Goal: Task Accomplishment & Management: Manage account settings

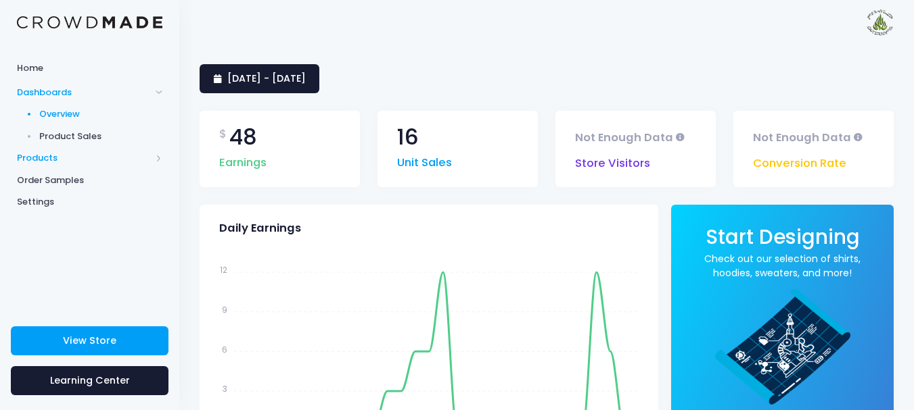
click at [52, 158] on span "Products" at bounding box center [84, 158] width 134 height 14
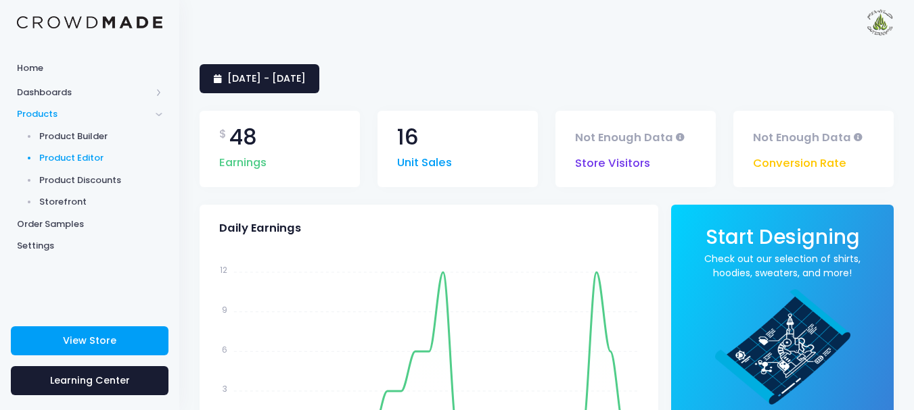
click at [88, 153] on span "Product Editor" at bounding box center [101, 158] width 124 height 14
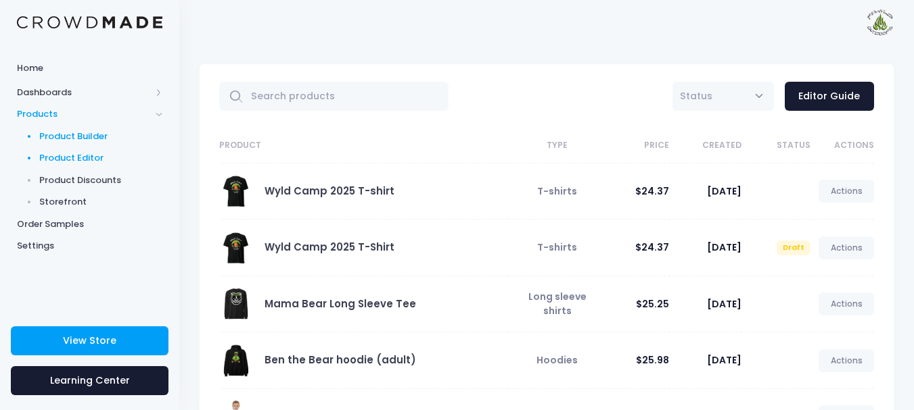
click at [102, 135] on span "Product Builder" at bounding box center [101, 137] width 124 height 14
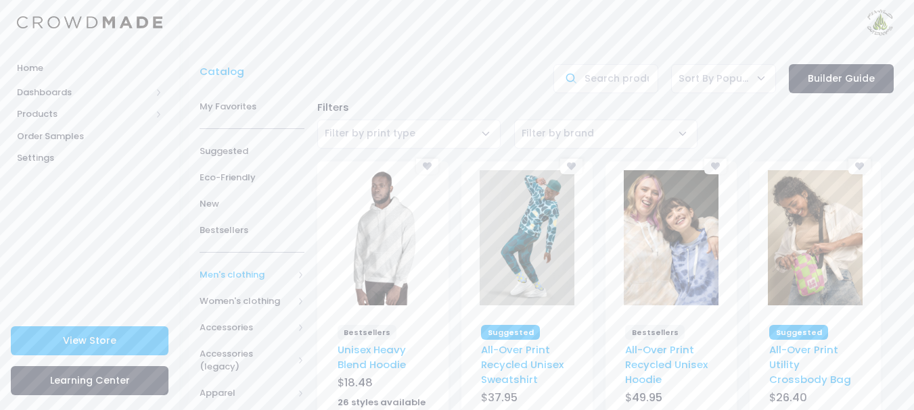
click at [296, 272] on span "Men's clothing" at bounding box center [251, 275] width 105 height 26
click at [245, 306] on span "All Men's clothing" at bounding box center [254, 308] width 66 height 26
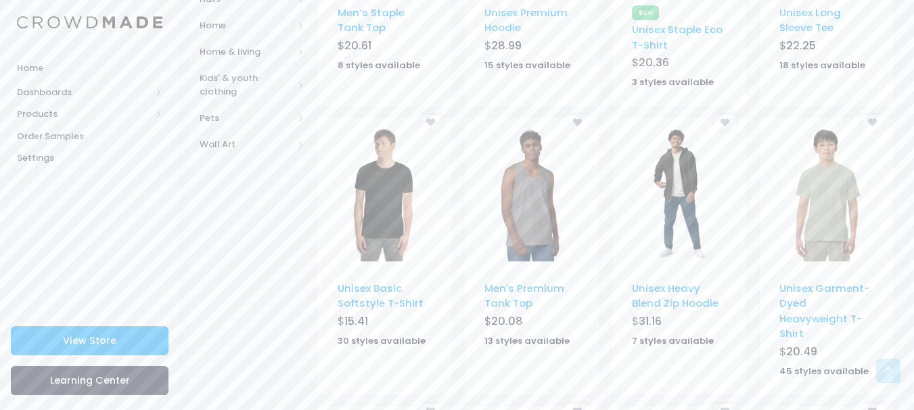
scroll to position [644, 0]
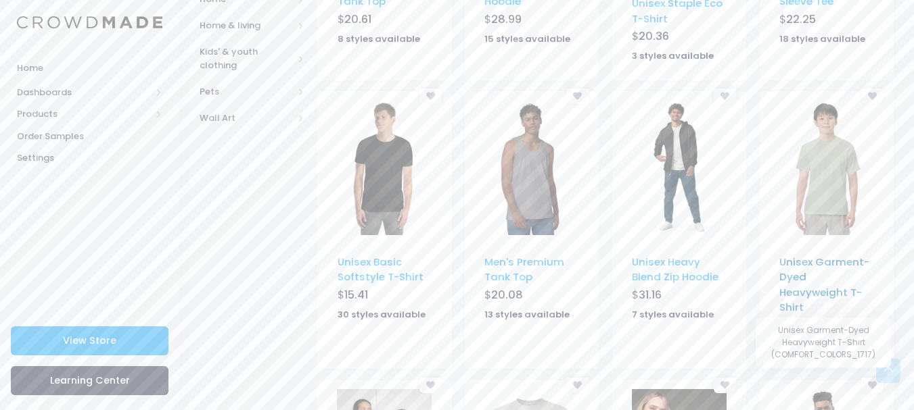
click at [793, 269] on link "Unisex Garment-Dyed Heavyweight T-Shirt" at bounding box center [824, 285] width 90 height 60
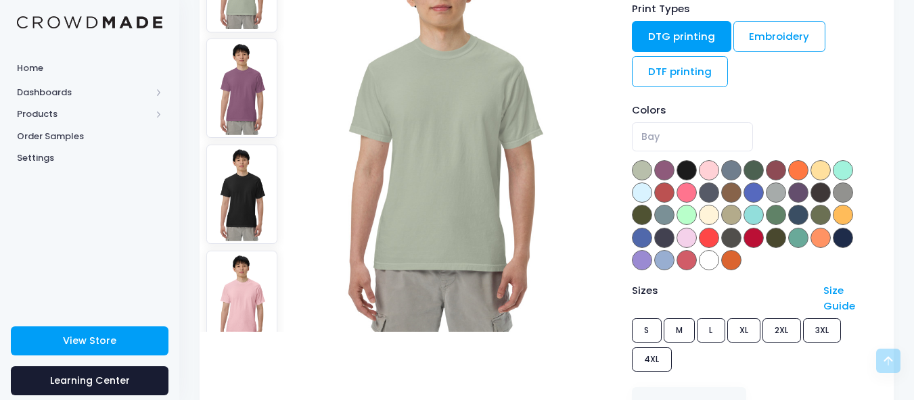
scroll to position [231, 0]
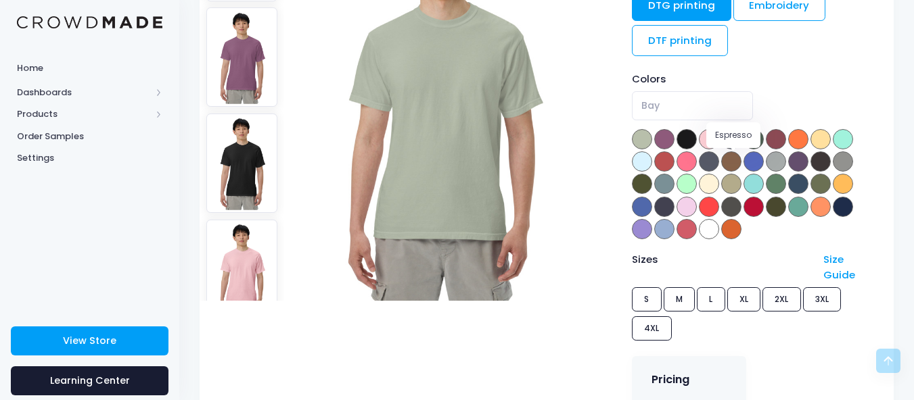
click at [730, 158] on span at bounding box center [731, 161] width 20 height 20
select select "Espresso"
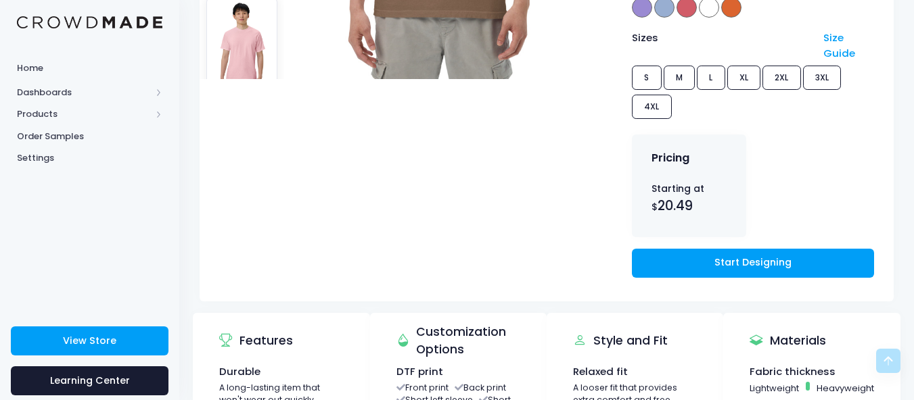
scroll to position [434, 0]
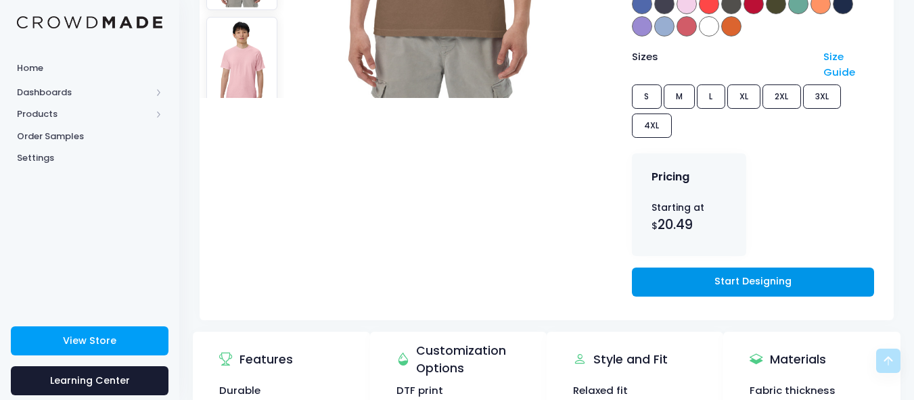
click at [770, 280] on link "Start Designing" at bounding box center [753, 282] width 242 height 29
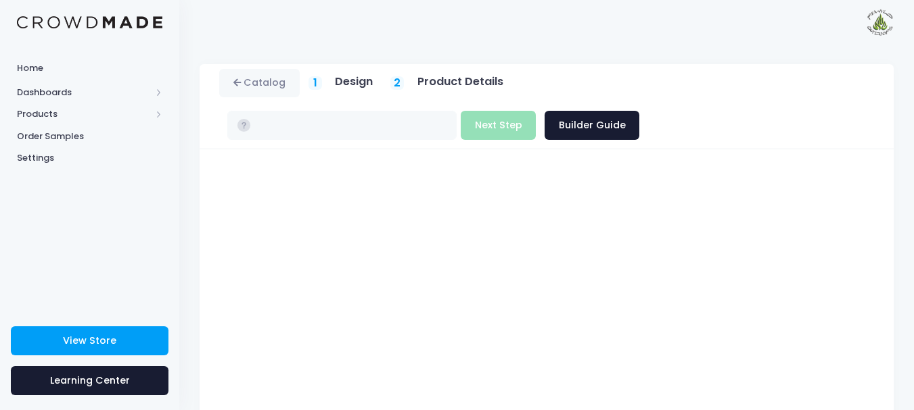
type input "$20.49 - $24.84"
click at [435, 89] on h5 "Product Details" at bounding box center [460, 82] width 86 height 14
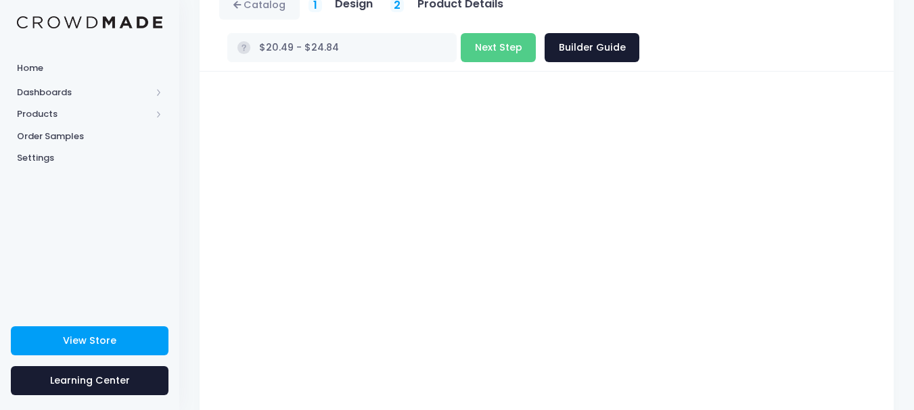
scroll to position [3, 0]
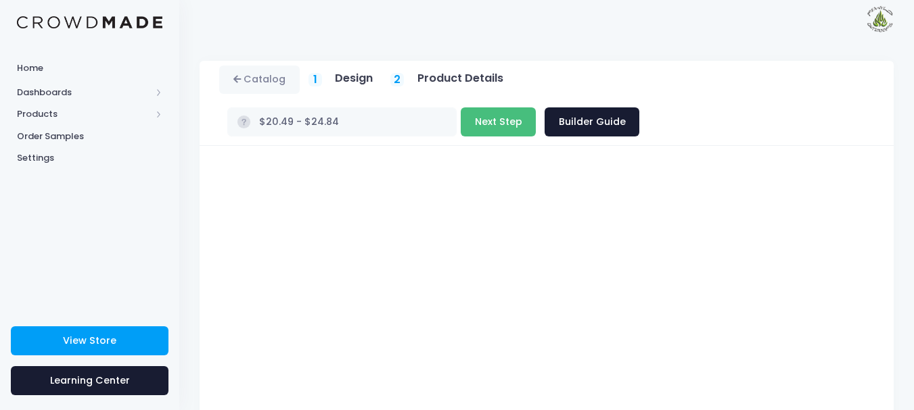
click at [536, 108] on button "Next Step" at bounding box center [498, 122] width 75 height 29
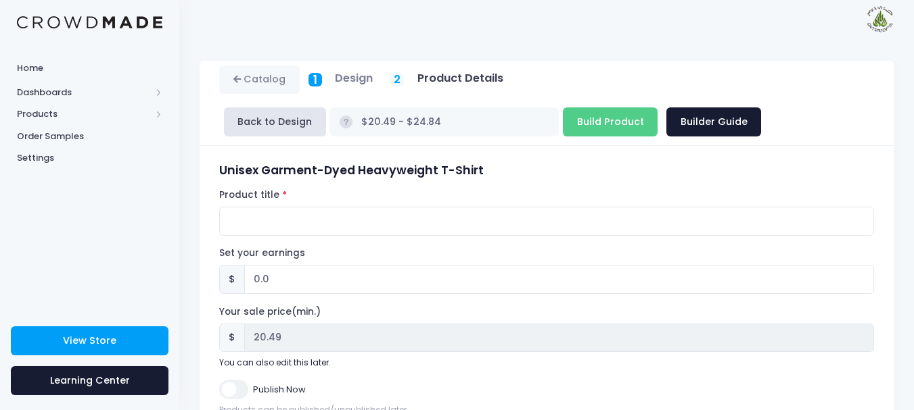
click at [333, 80] on div "1 Design" at bounding box center [340, 80] width 65 height 16
click at [290, 124] on button "Back to Design" at bounding box center [275, 122] width 102 height 29
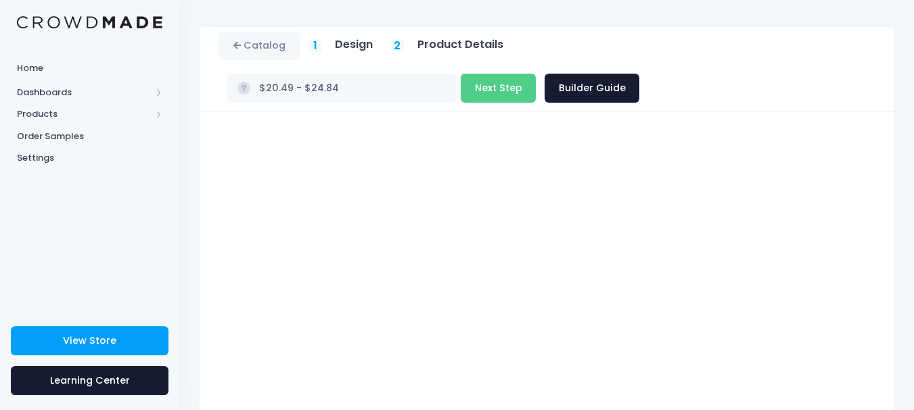
scroll to position [35, 0]
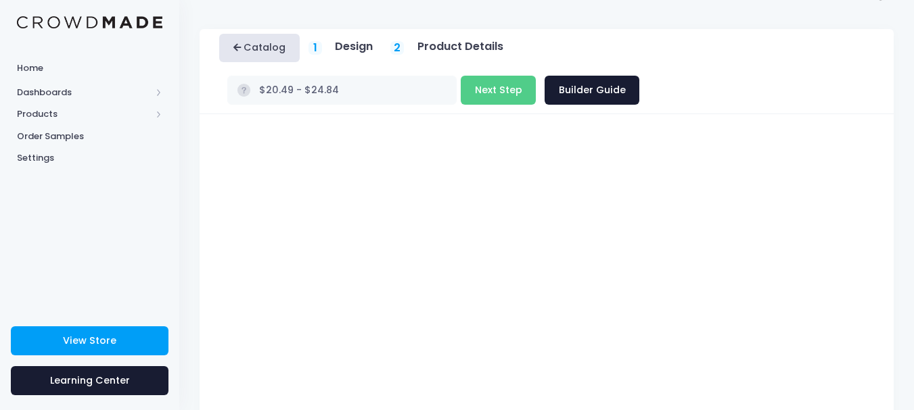
click at [251, 52] on link "Catalog" at bounding box center [259, 48] width 80 height 29
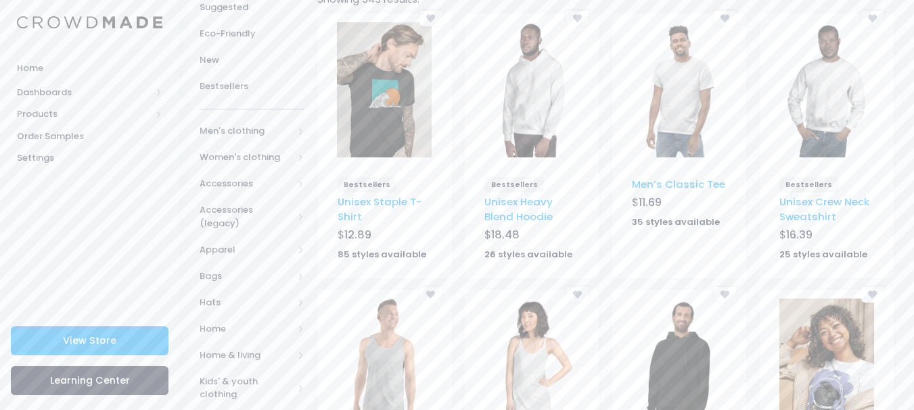
scroll to position [163, 0]
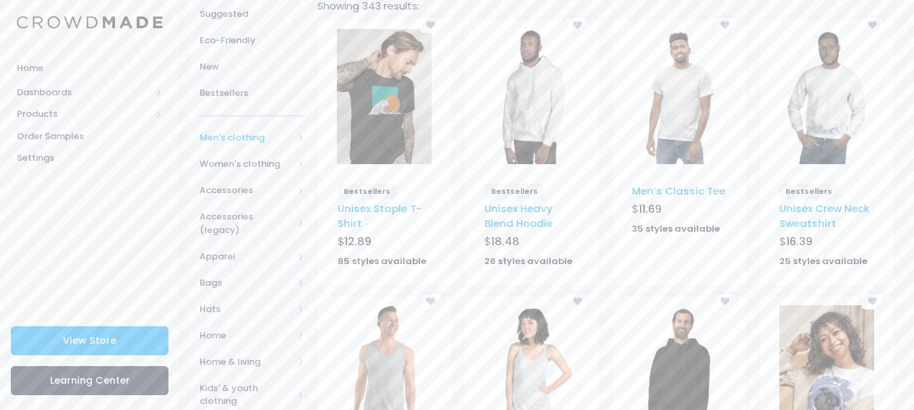
click at [270, 137] on span "Men's clothing" at bounding box center [245, 138] width 93 height 14
click at [248, 170] on span "All Men's clothing" at bounding box center [254, 171] width 66 height 26
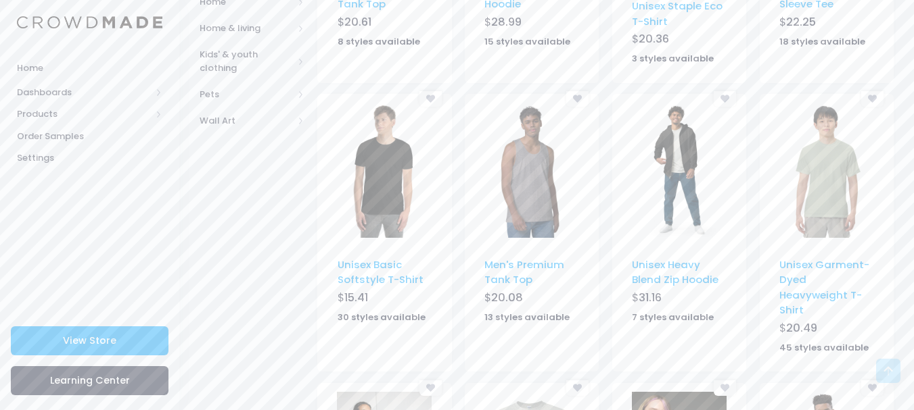
scroll to position [637, 0]
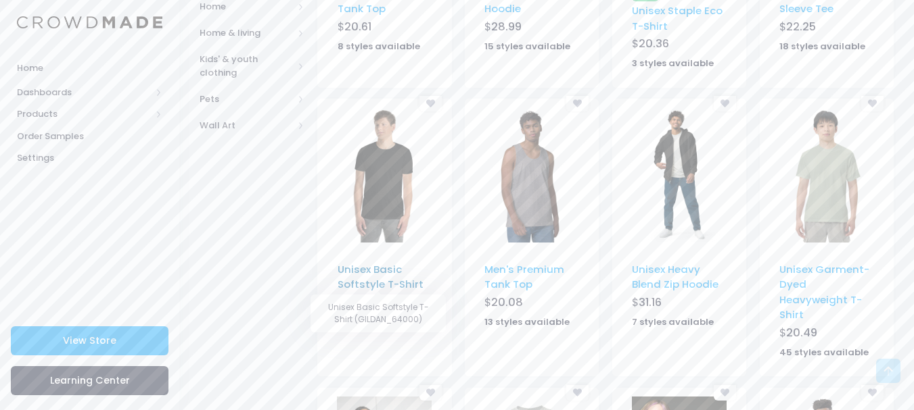
click at [375, 275] on link "Unisex Basic Softstyle T-Shirt" at bounding box center [380, 276] width 86 height 29
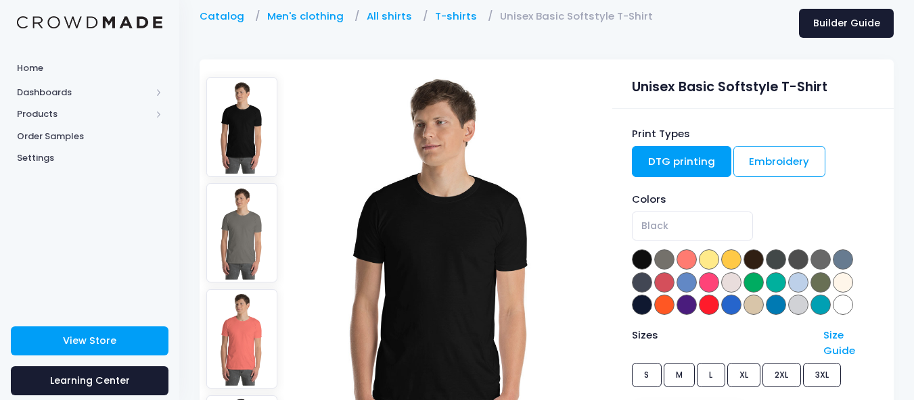
scroll to position [39, 0]
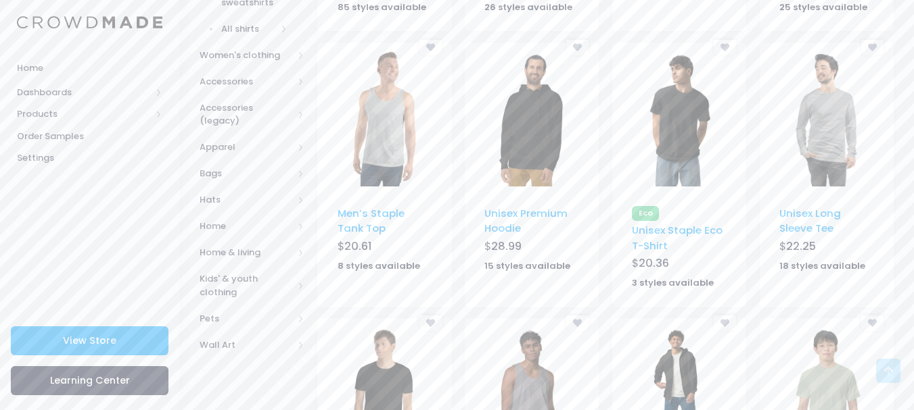
scroll to position [415, 0]
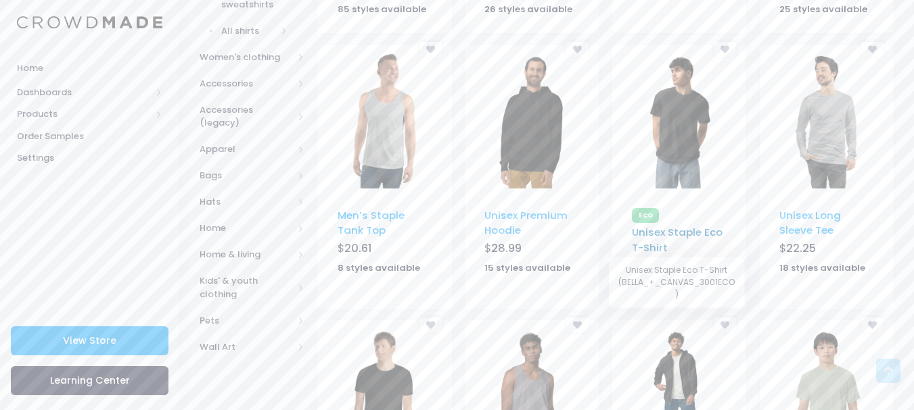
click at [684, 225] on link "Unisex Staple Eco T-Shirt" at bounding box center [677, 239] width 91 height 29
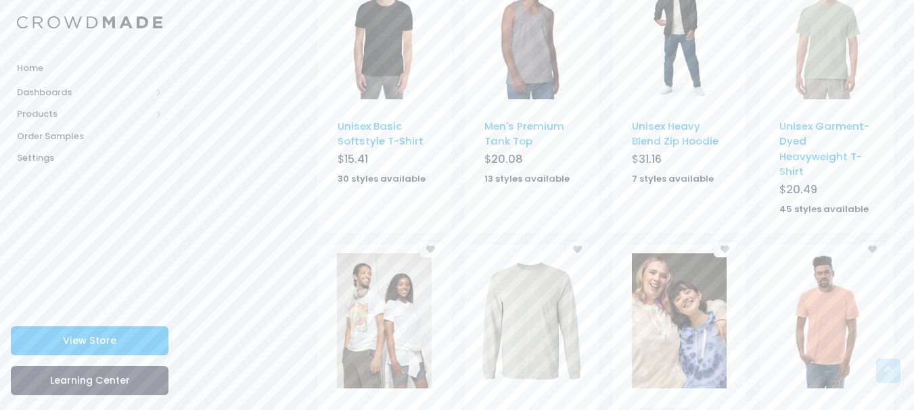
scroll to position [687, 0]
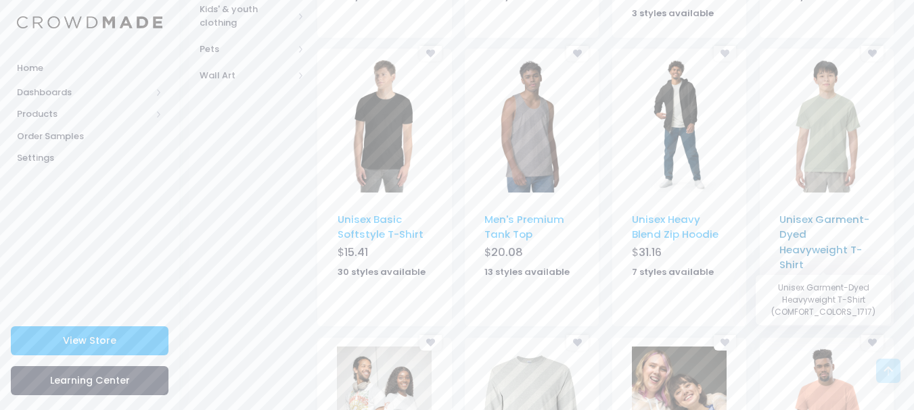
click at [846, 221] on link "Unisex Garment-Dyed Heavyweight T-Shirt" at bounding box center [824, 242] width 90 height 60
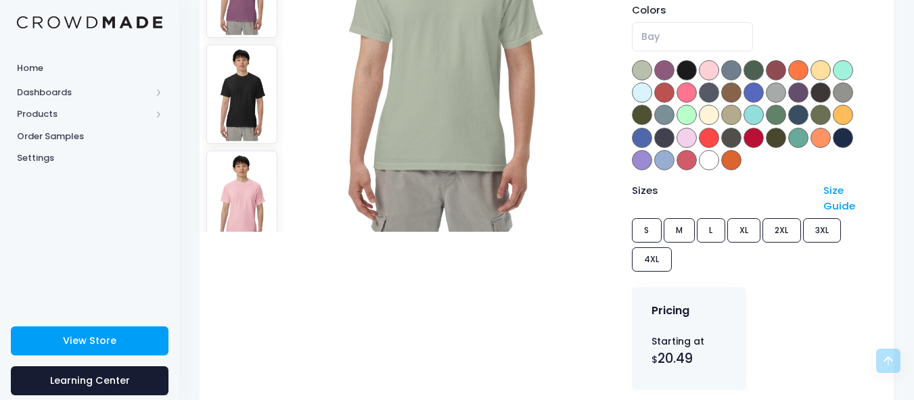
scroll to position [312, 0]
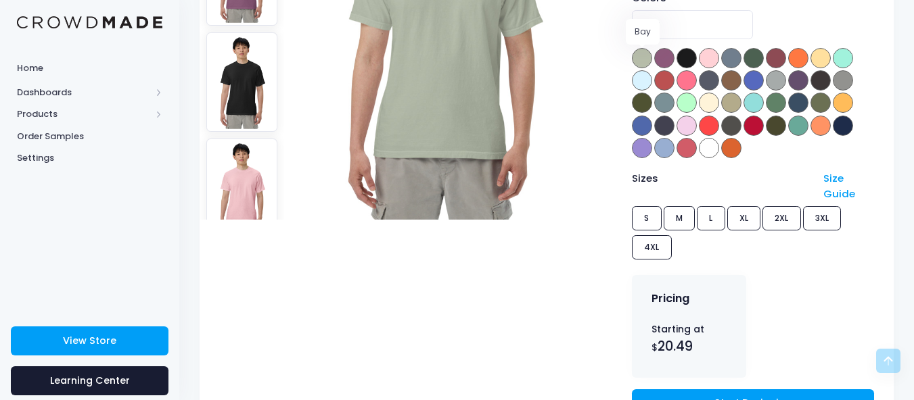
click at [638, 57] on span at bounding box center [642, 58] width 20 height 20
click at [732, 76] on span at bounding box center [731, 80] width 20 height 20
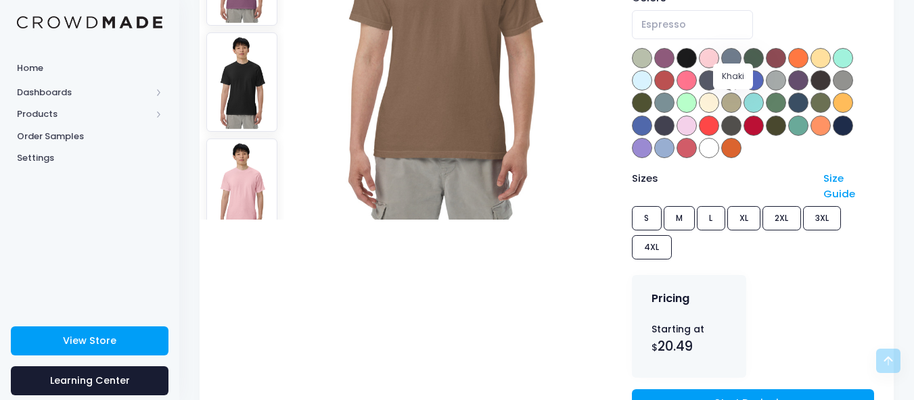
click at [734, 103] on span at bounding box center [731, 103] width 20 height 20
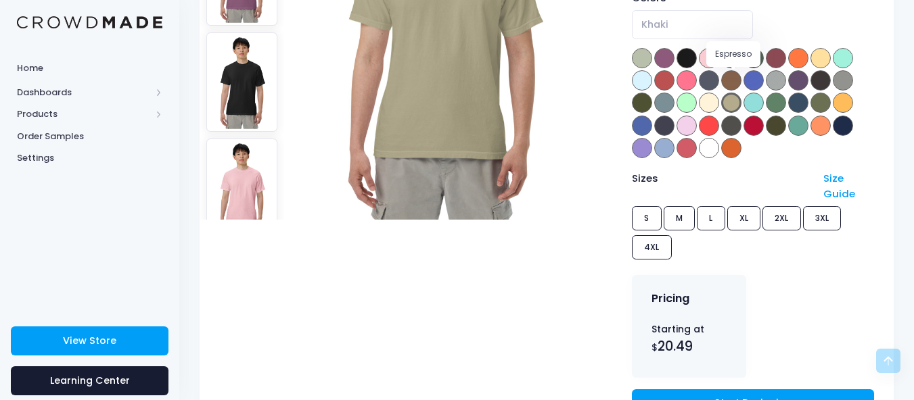
click at [730, 84] on span at bounding box center [731, 80] width 20 height 20
select select "Espresso"
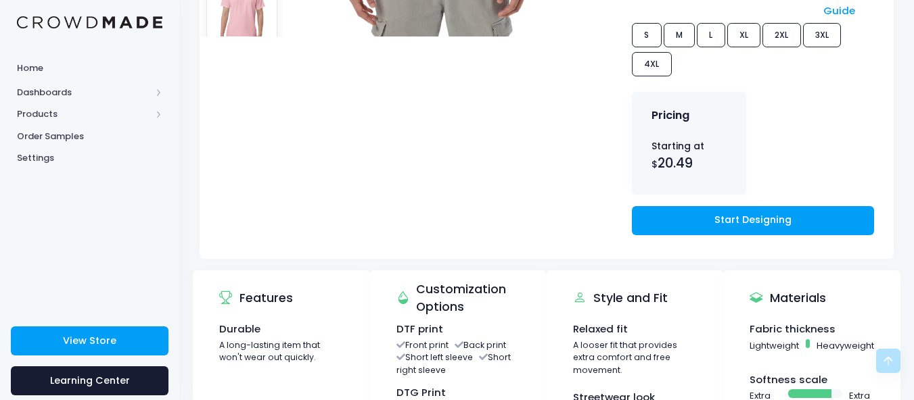
scroll to position [515, 0]
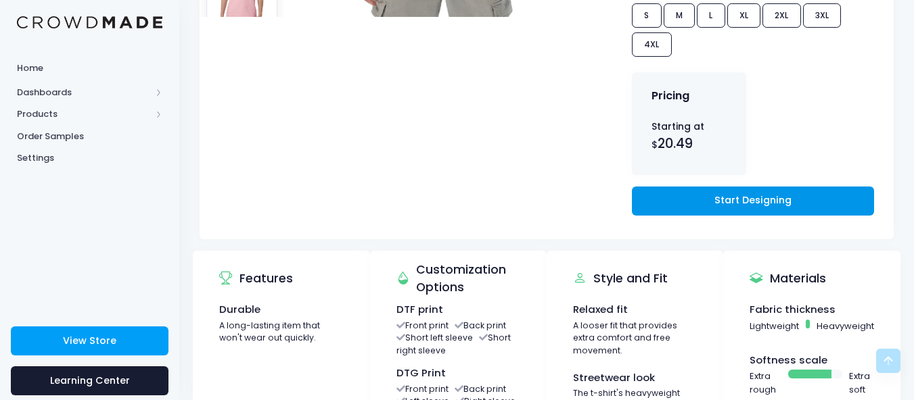
click at [842, 207] on link "Start Designing" at bounding box center [753, 201] width 242 height 29
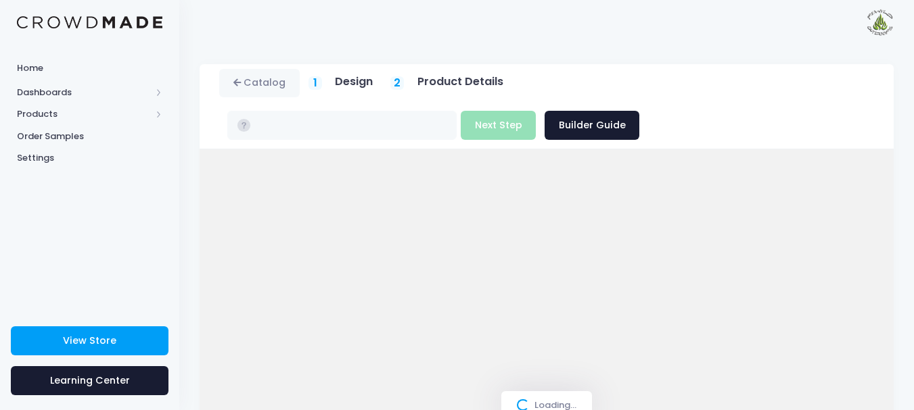
type input "$20.49 - $24.84"
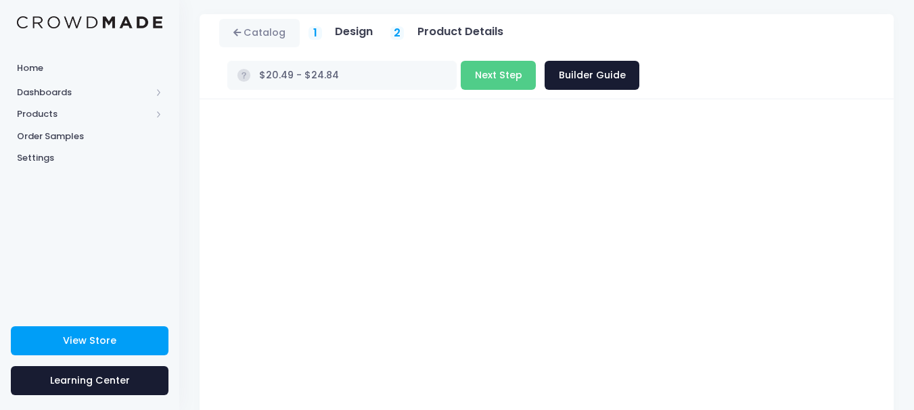
scroll to position [20, 0]
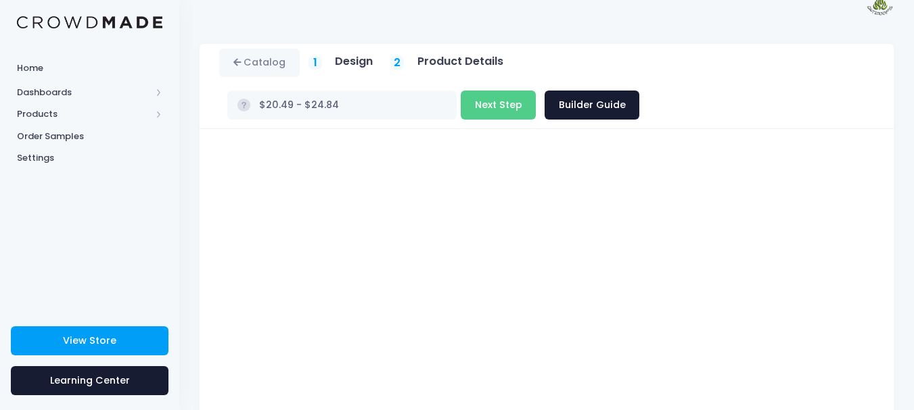
click at [439, 67] on h5 "Product Details" at bounding box center [460, 62] width 86 height 14
click at [639, 91] on link "Builder Guide" at bounding box center [591, 105] width 95 height 29
click at [404, 63] on div "2" at bounding box center [397, 63] width 14 height 14
click at [404, 68] on div "2" at bounding box center [397, 63] width 14 height 14
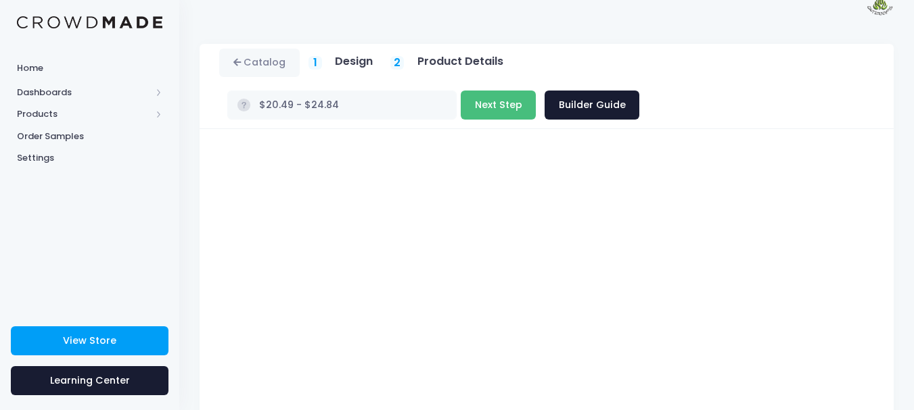
click at [536, 91] on button "Next Step" at bounding box center [498, 105] width 75 height 29
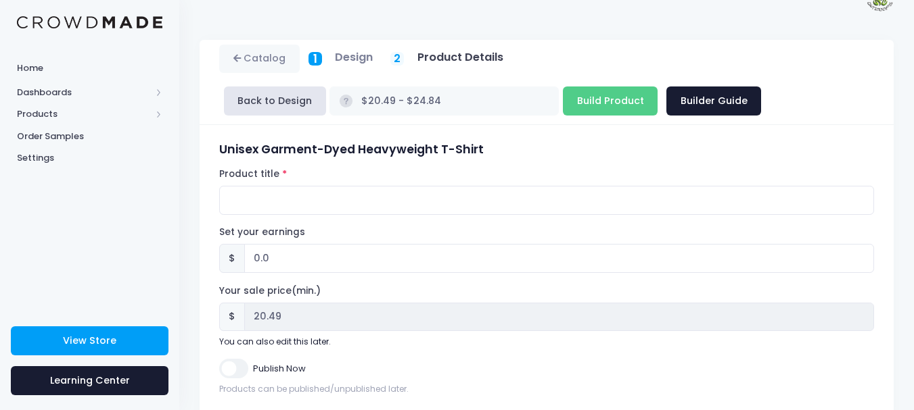
scroll to position [0, 0]
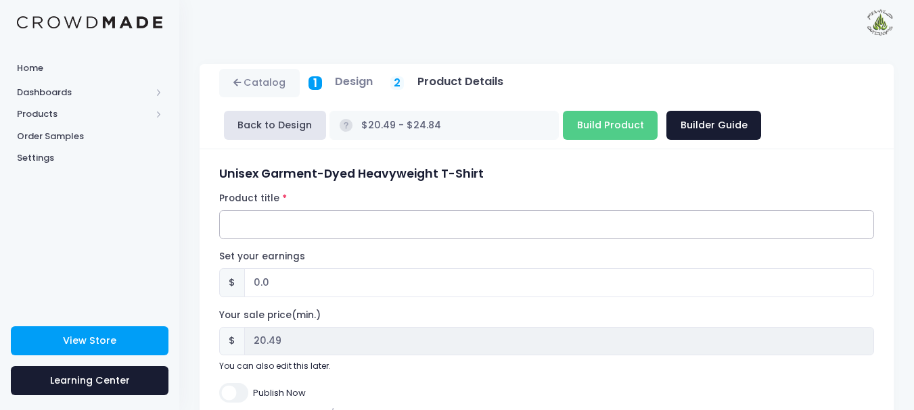
click at [318, 227] on input "Product title" at bounding box center [546, 224] width 655 height 29
type input "Wyld Camp 2025 T-shirt up to 4XL"
click at [258, 283] on input "0.0" at bounding box center [559, 282] width 630 height 29
type input "3.0"
type input "$23.49 - $27.84"
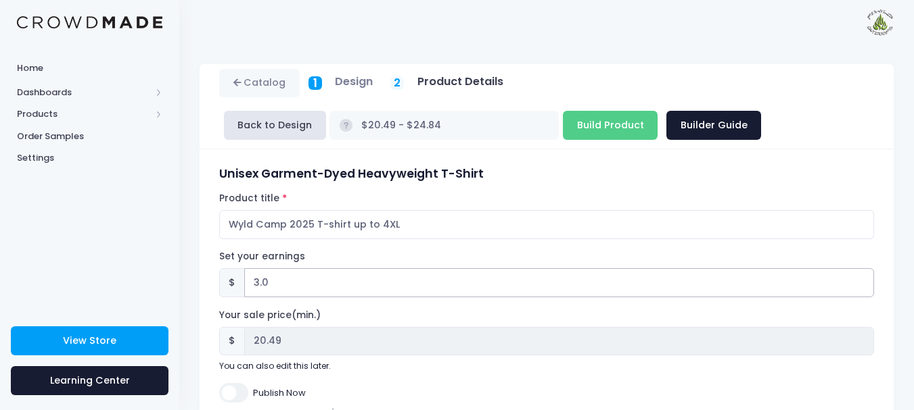
type input "23.49"
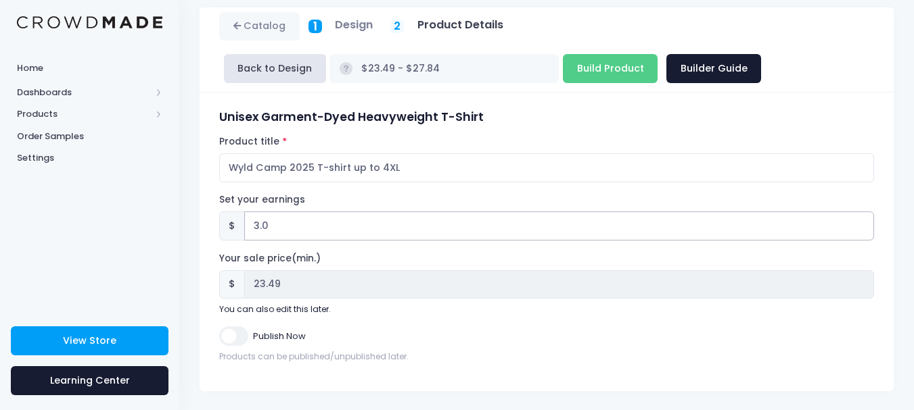
scroll to position [58, 0]
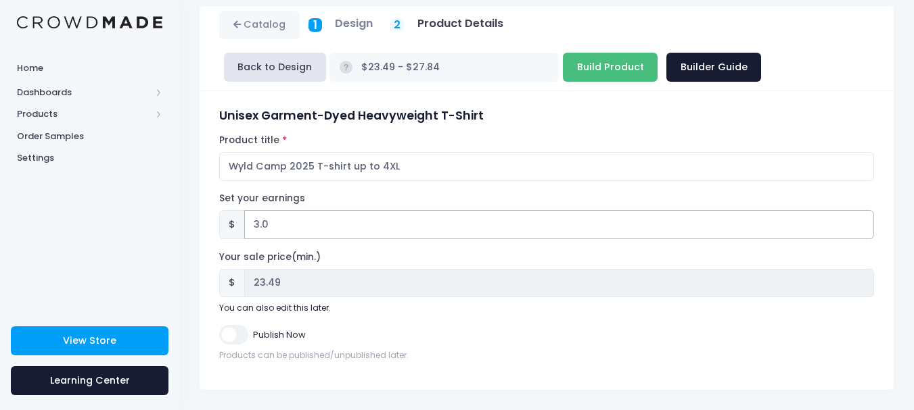
type input "3.0"
click at [563, 67] on input "Build Product" at bounding box center [610, 67] width 95 height 29
type input "Building product..."
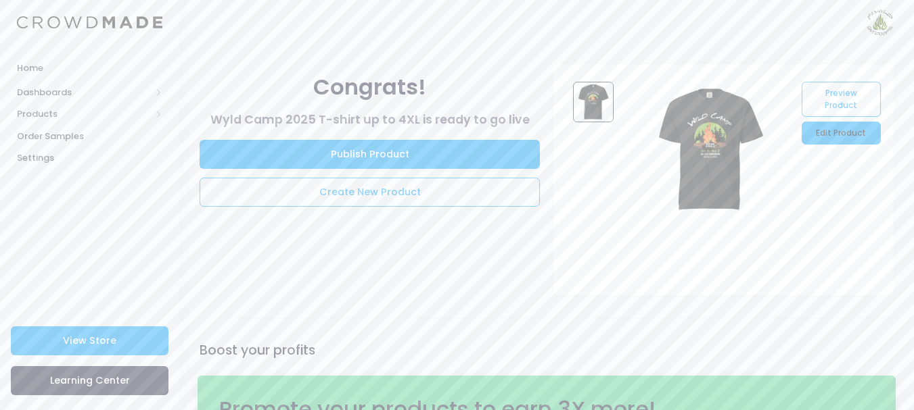
click at [816, 129] on link "Edit Product" at bounding box center [840, 133] width 78 height 23
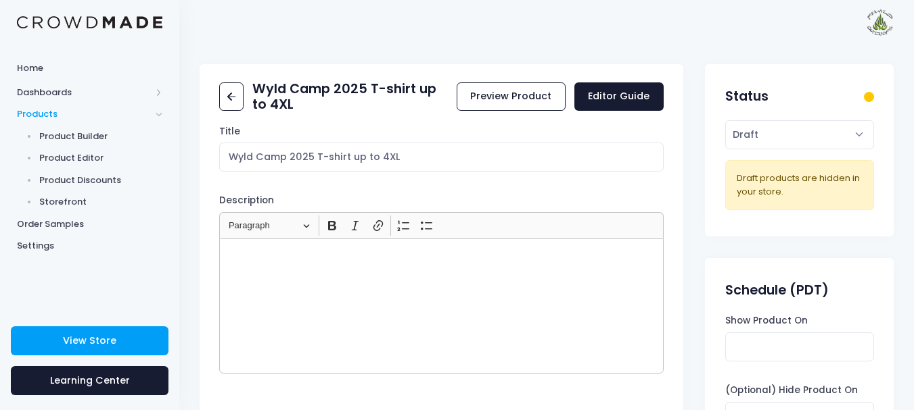
click at [236, 259] on p "Rich Text Editor, main" at bounding box center [441, 254] width 432 height 14
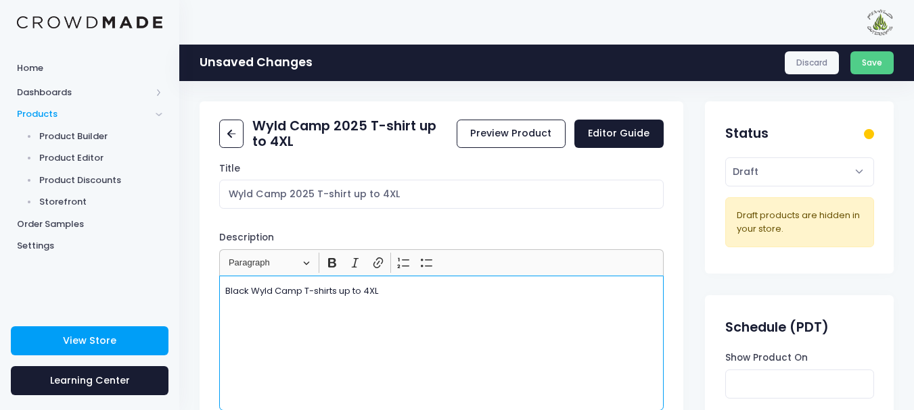
click at [304, 288] on p "Black Wyld Camp T-shirts up to 4XL" at bounding box center [441, 292] width 432 height 14
click at [857, 171] on select "Active Draft" at bounding box center [799, 172] width 149 height 29
select select "active"
click at [725, 158] on select "Active Draft" at bounding box center [799, 172] width 149 height 29
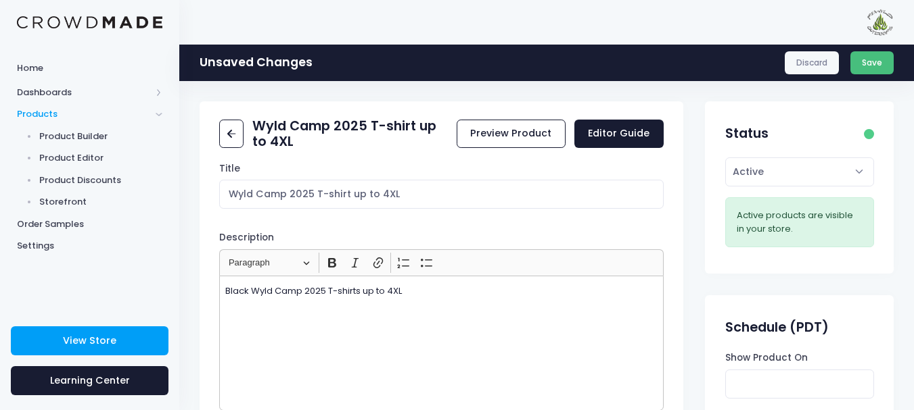
click at [872, 61] on button "Save" at bounding box center [872, 62] width 44 height 23
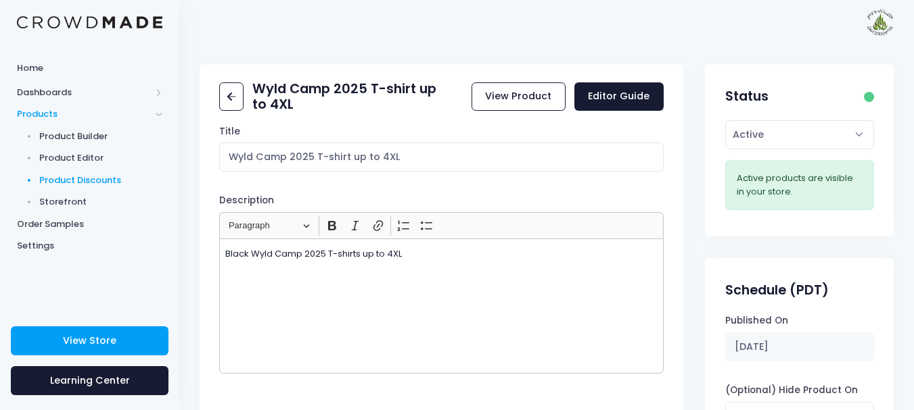
click at [93, 177] on span "Product Discounts" at bounding box center [101, 181] width 124 height 14
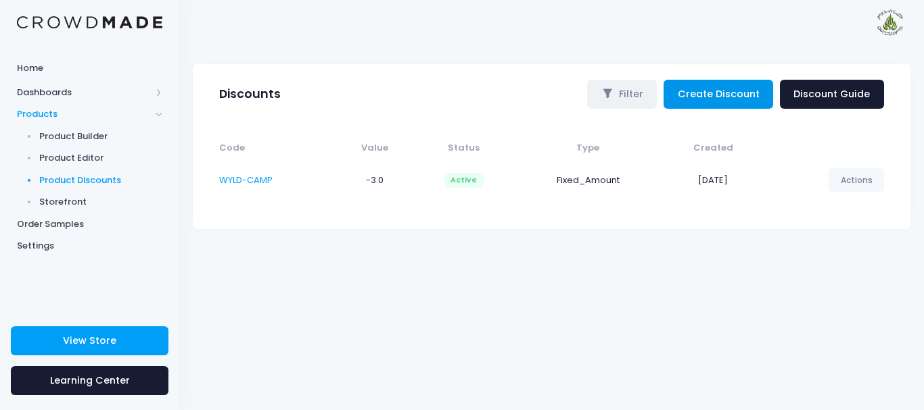
click at [724, 97] on link "Create Discount" at bounding box center [718, 94] width 110 height 29
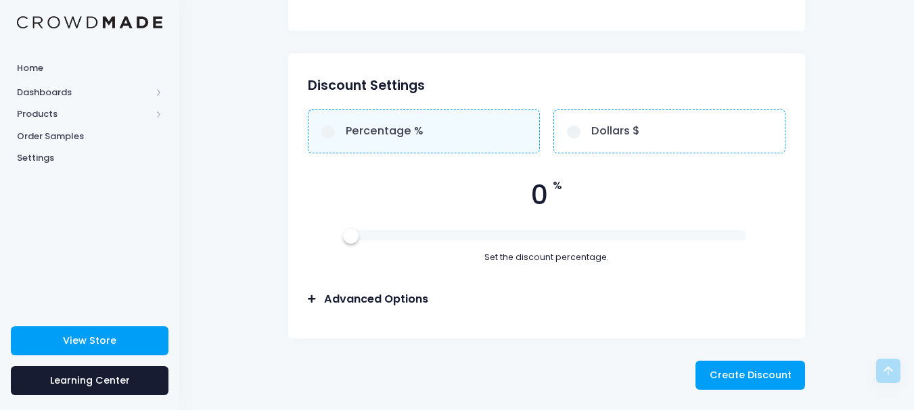
scroll to position [427, 0]
click at [360, 297] on h3 "Advanced Options" at bounding box center [376, 300] width 104 height 14
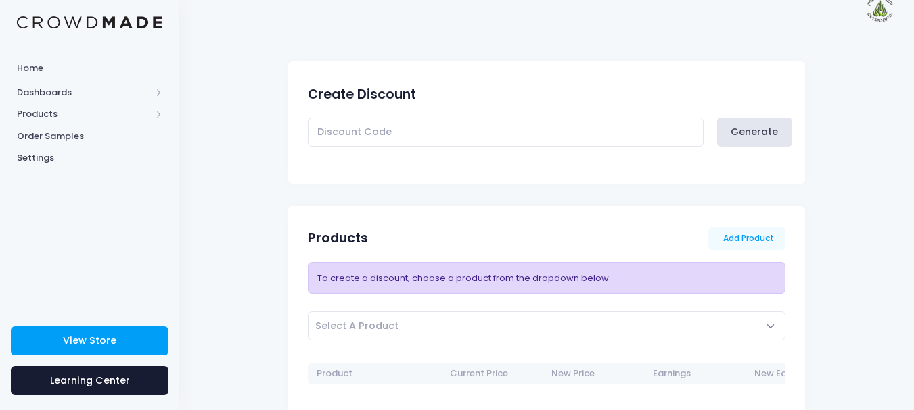
scroll to position [0, 0]
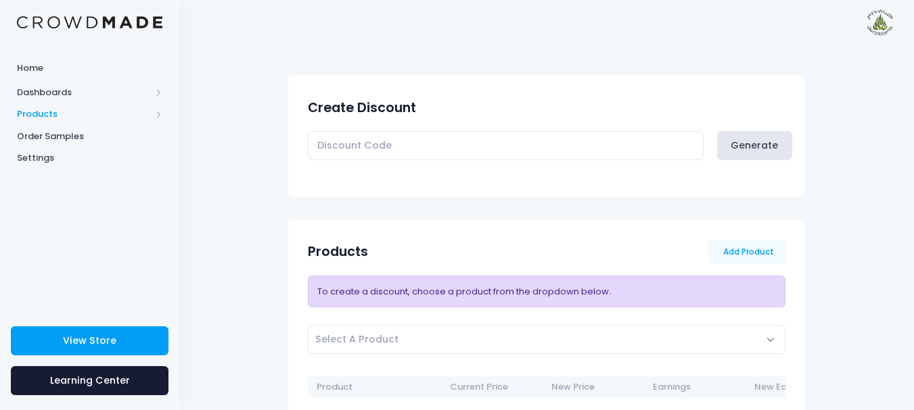
click at [61, 116] on span "Products" at bounding box center [84, 115] width 134 height 14
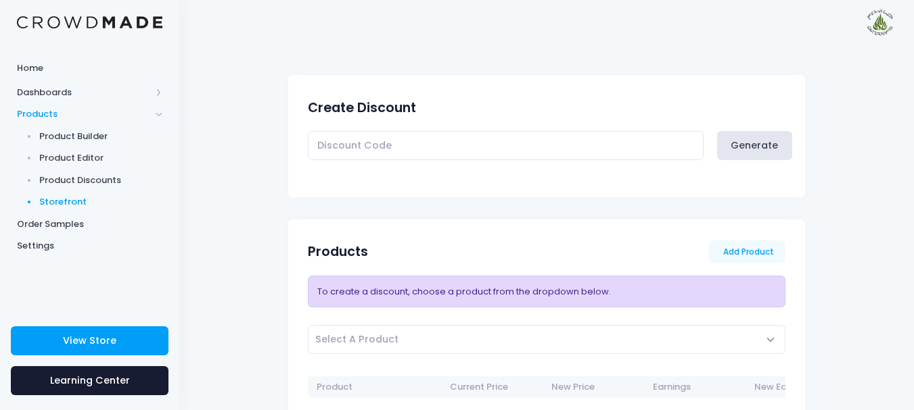
click at [68, 201] on span "Storefront" at bounding box center [101, 202] width 124 height 14
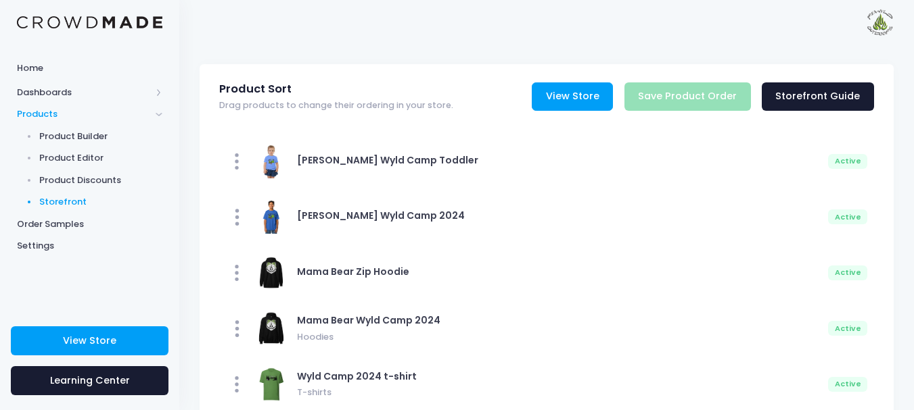
click at [604, 103] on link "View Store" at bounding box center [572, 96] width 81 height 29
